Goal: Find specific page/section: Find specific page/section

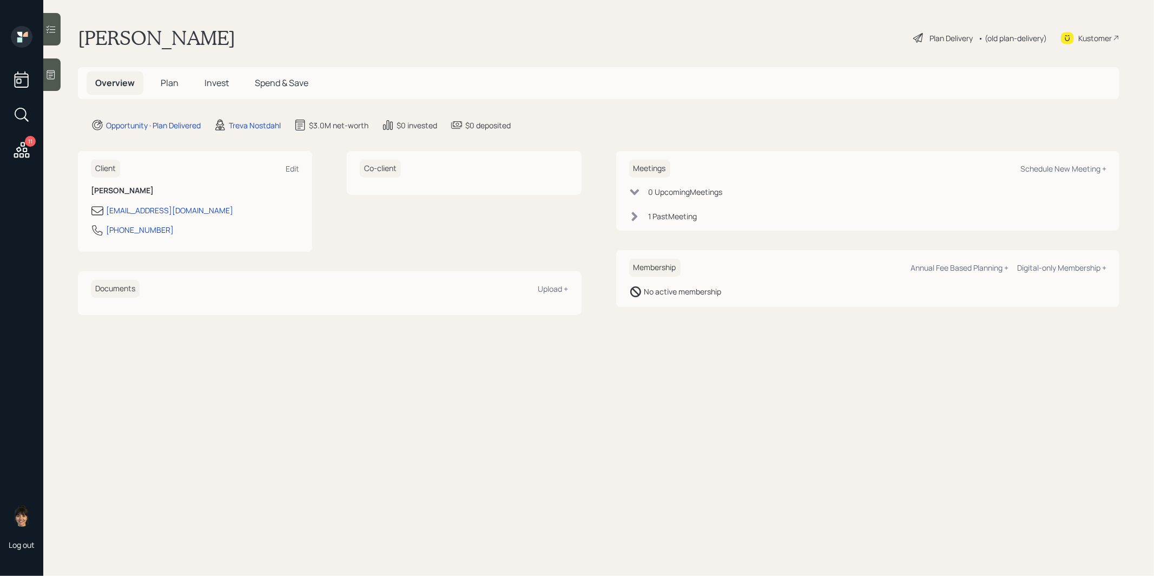
click at [168, 80] on span "Plan" at bounding box center [170, 83] width 18 height 12
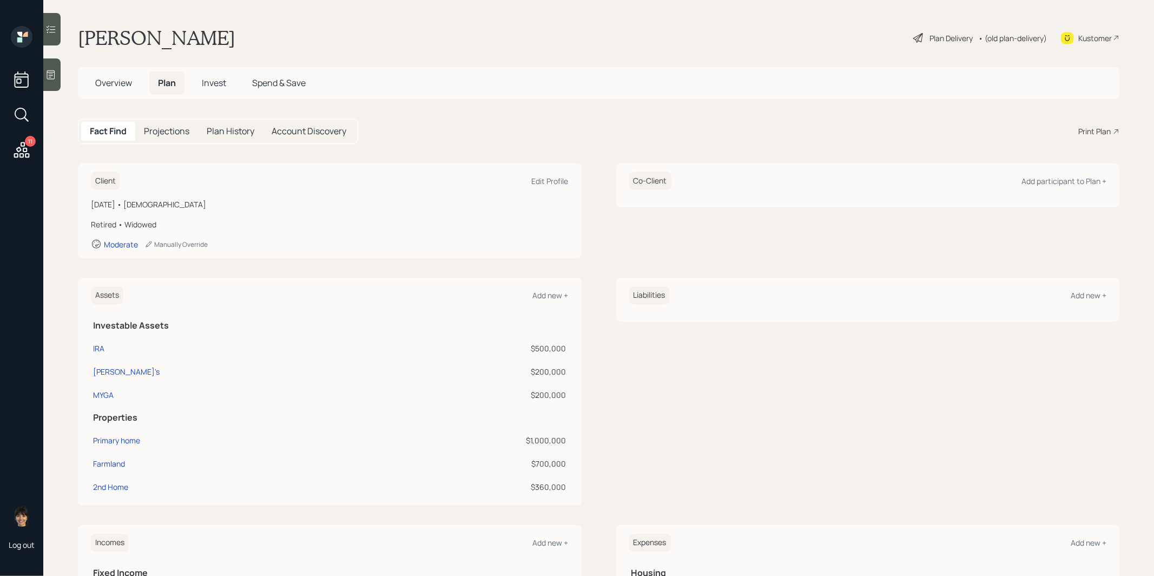
click at [210, 80] on span "Invest" at bounding box center [214, 83] width 24 height 12
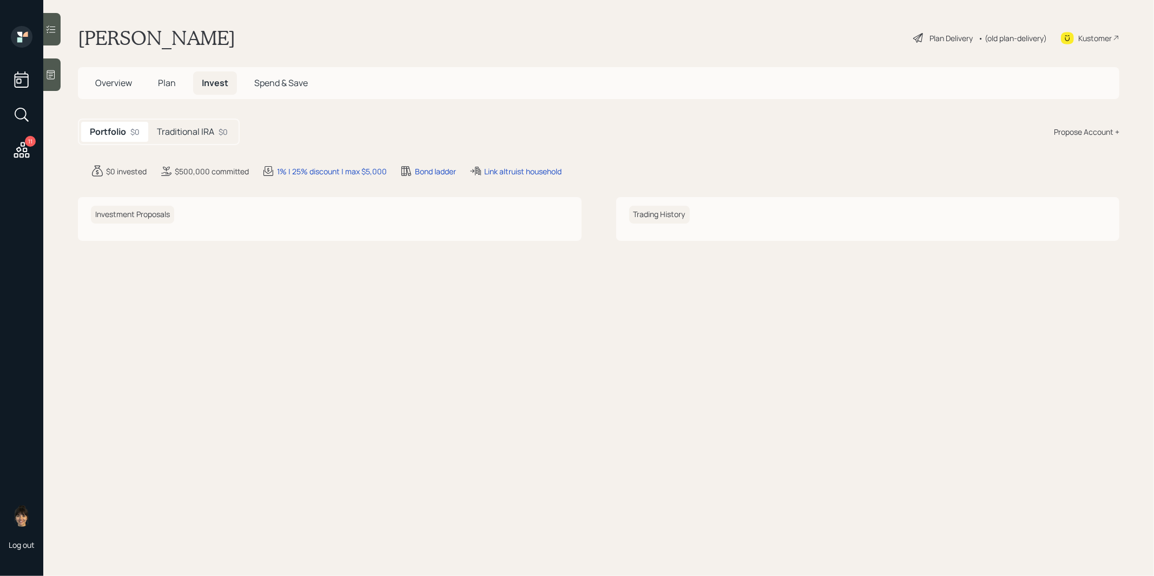
click at [200, 129] on h5 "Traditional IRA" at bounding box center [185, 132] width 57 height 10
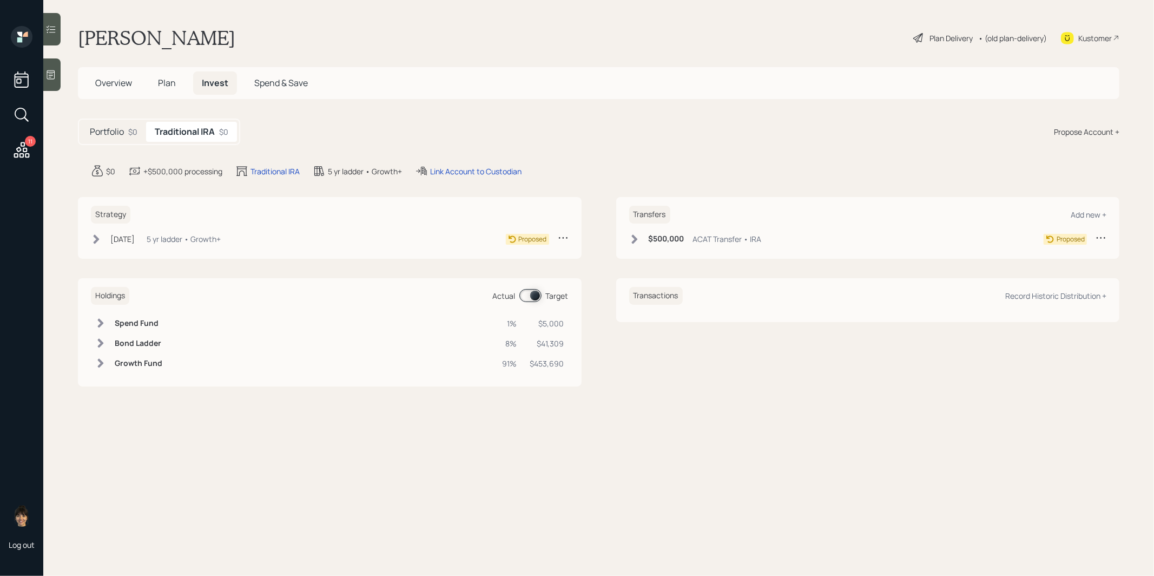
click at [933, 34] on div "Plan Delivery" at bounding box center [950, 37] width 43 height 11
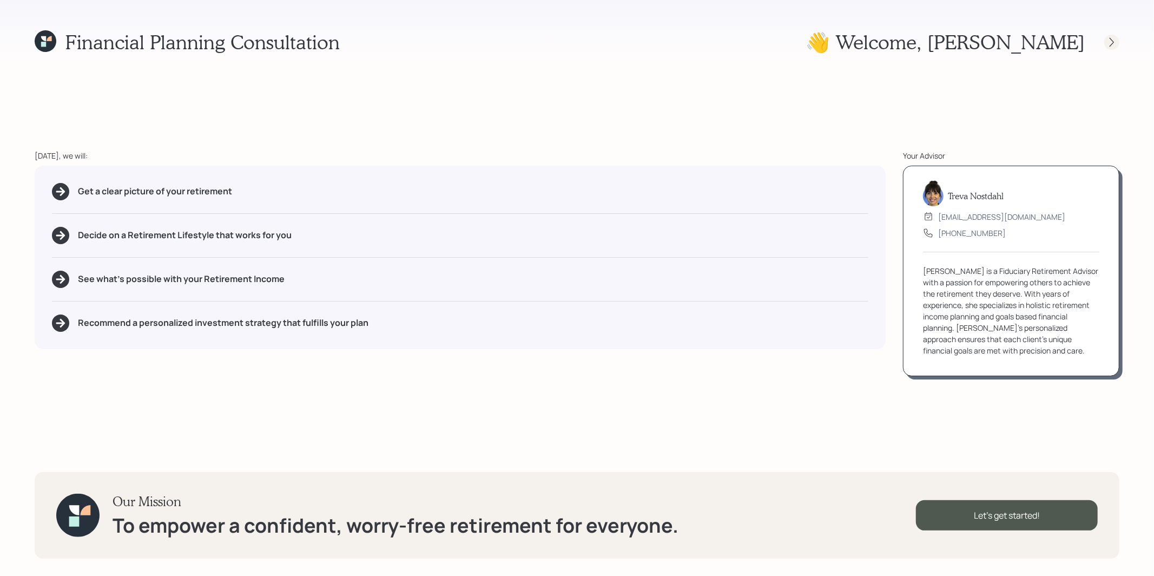
click at [1112, 38] on icon at bounding box center [1111, 42] width 11 height 11
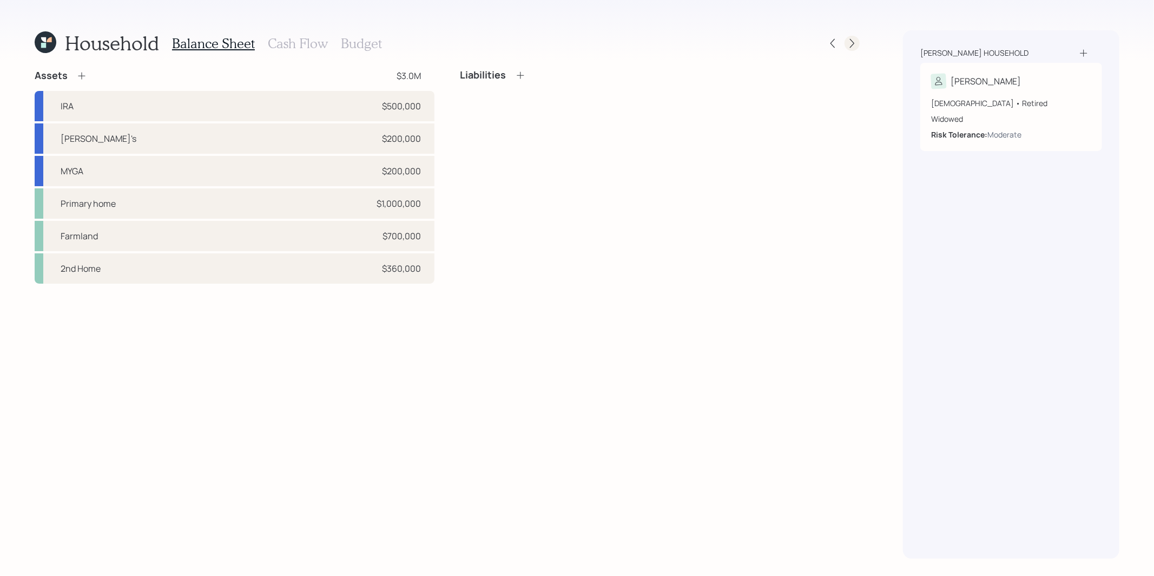
click at [854, 39] on icon at bounding box center [852, 43] width 11 height 11
